Goal: Task Accomplishment & Management: Use online tool/utility

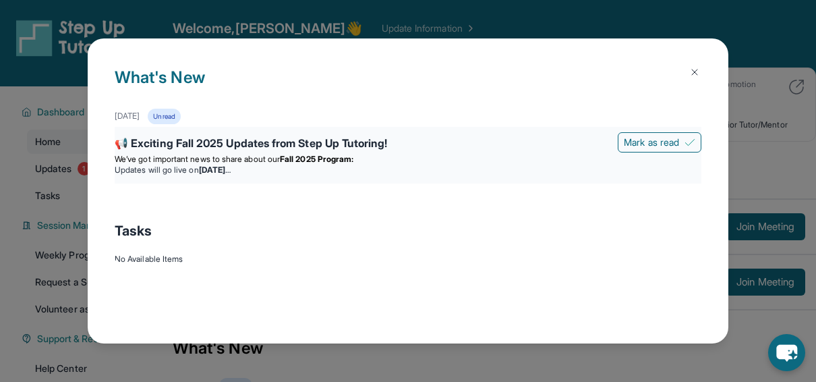
click at [231, 166] on strong "[DATE]" at bounding box center [215, 170] width 32 height 10
click at [284, 140] on div "📢 Exciting Fall 2025 Updates from Step Up Tutoring!" at bounding box center [408, 144] width 587 height 19
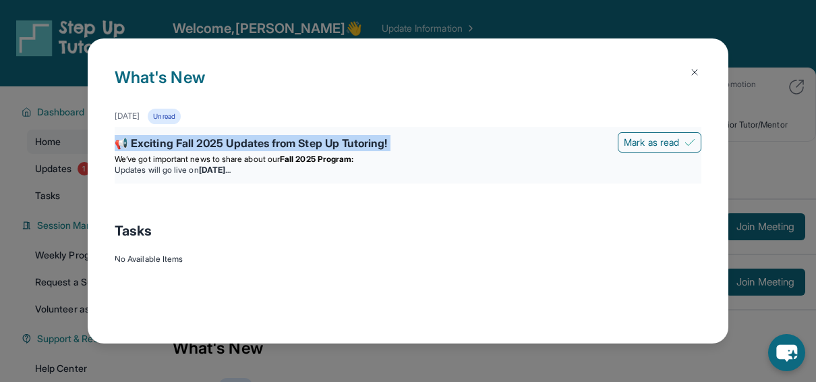
click at [284, 140] on div "📢 Exciting Fall 2025 Updates from Step Up Tutoring!" at bounding box center [408, 144] width 587 height 19
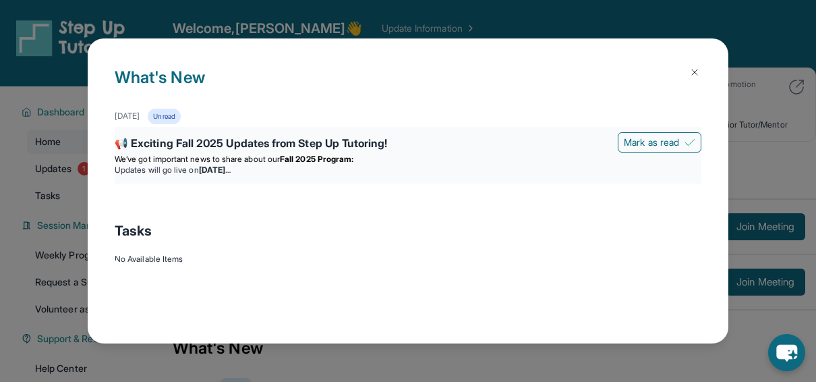
drag, startPoint x: 284, startPoint y: 140, endPoint x: 331, endPoint y: 169, distance: 55.4
click at [331, 169] on li "Updates will go live [DATE][DATE]" at bounding box center [408, 170] width 587 height 11
click at [231, 165] on strong "[DATE]" at bounding box center [215, 170] width 32 height 10
click at [225, 173] on strong "[DATE]" at bounding box center [215, 170] width 32 height 10
drag, startPoint x: 297, startPoint y: 151, endPoint x: 200, endPoint y: 165, distance: 98.1
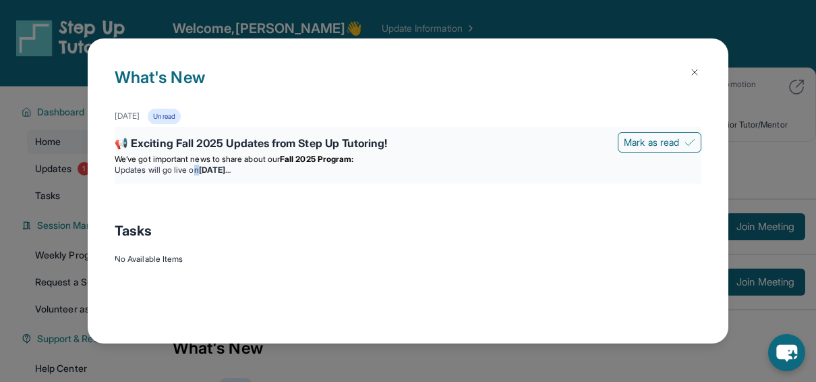
click at [200, 165] on li "Updates will go live [DATE][DATE]" at bounding box center [408, 170] width 587 height 11
drag, startPoint x: 200, startPoint y: 165, endPoint x: 356, endPoint y: 174, distance: 156.1
click at [356, 174] on li "Updates will go live [DATE][DATE]" at bounding box center [408, 170] width 587 height 11
click at [651, 146] on span "Mark as read" at bounding box center [651, 142] width 55 height 13
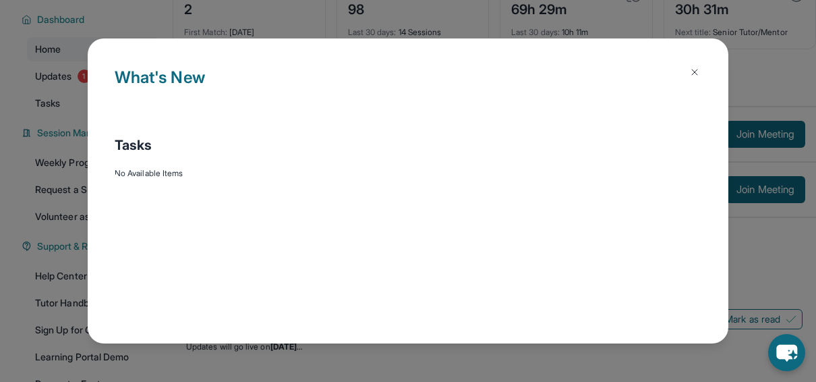
scroll to position [135, 0]
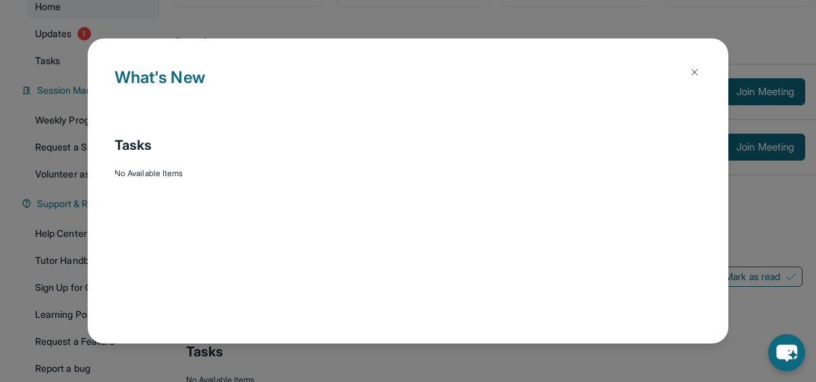
click at [692, 73] on img at bounding box center [694, 72] width 11 height 11
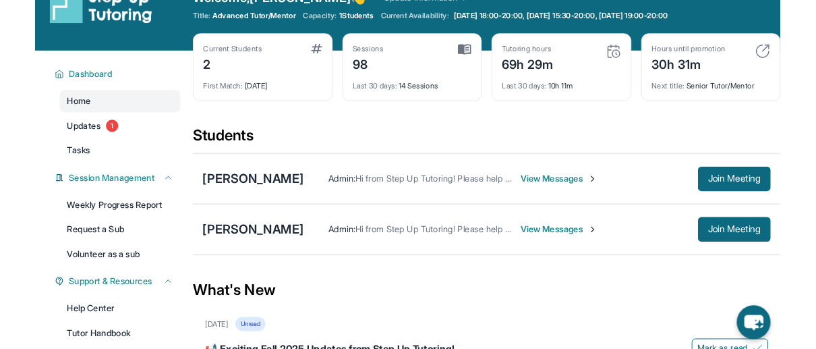
scroll to position [0, 0]
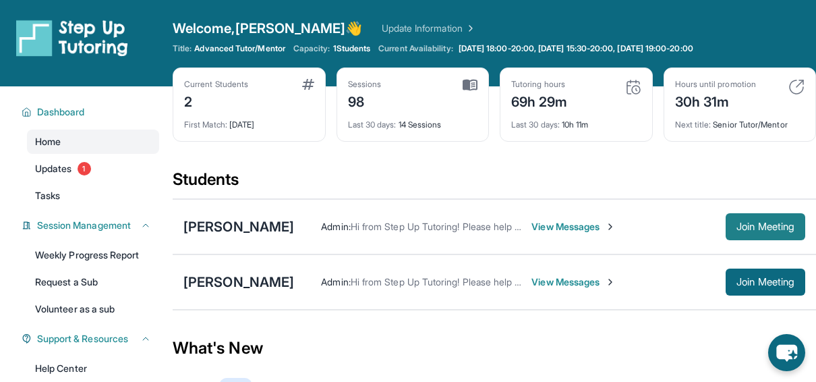
click at [768, 232] on button "Join Meeting" at bounding box center [766, 226] width 80 height 27
